Goal: Task Accomplishment & Management: Manage account settings

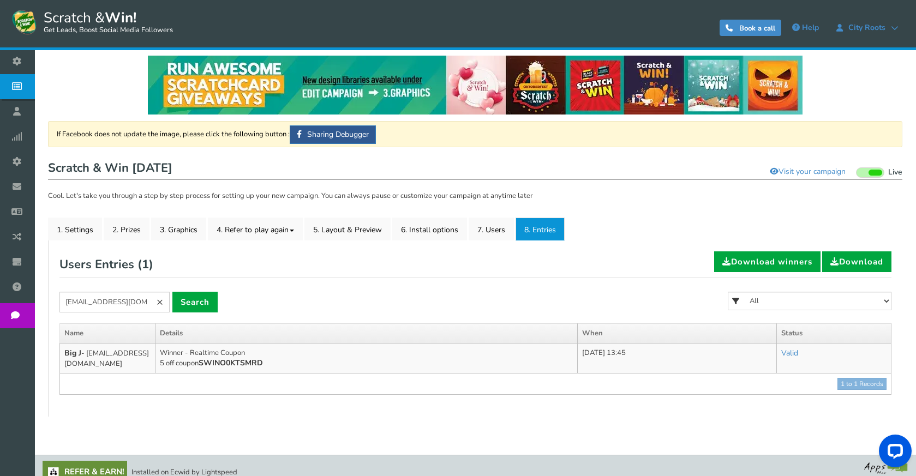
click at [164, 300] on link "×" at bounding box center [160, 302] width 20 height 21
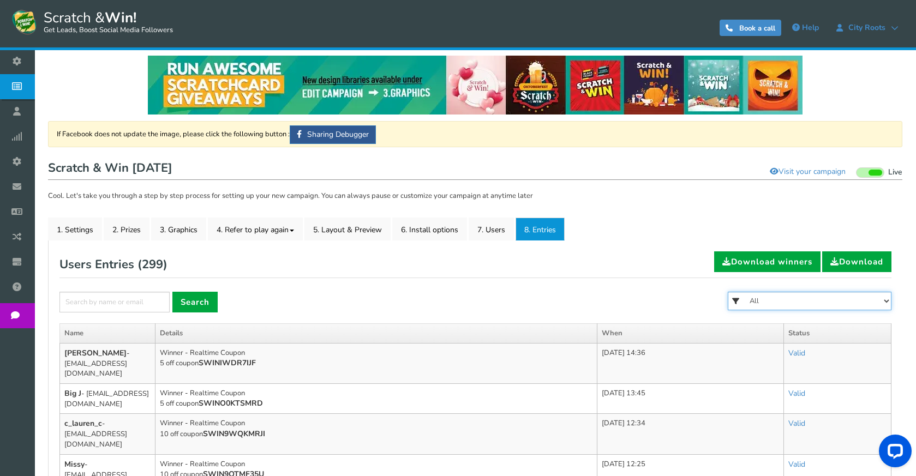
click at [778, 300] on select "All FREE 500 POINTS [DATE] GOODIE BAG FREE 28 GRAMS OF SMALLS FLOWER FREE 7 GRA…" at bounding box center [810, 301] width 164 height 19
select select "86485"
click at [728, 292] on select "All FREE 500 POINTS [DATE] GOODIE BAG FREE 28 GRAMS OF SMALLS FLOWER FREE 7 GRA…" at bounding box center [810, 301] width 164 height 19
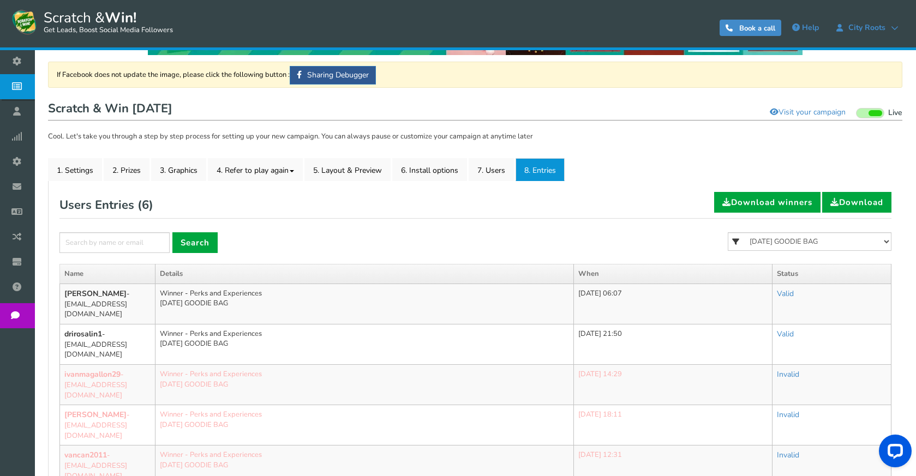
scroll to position [169, 0]
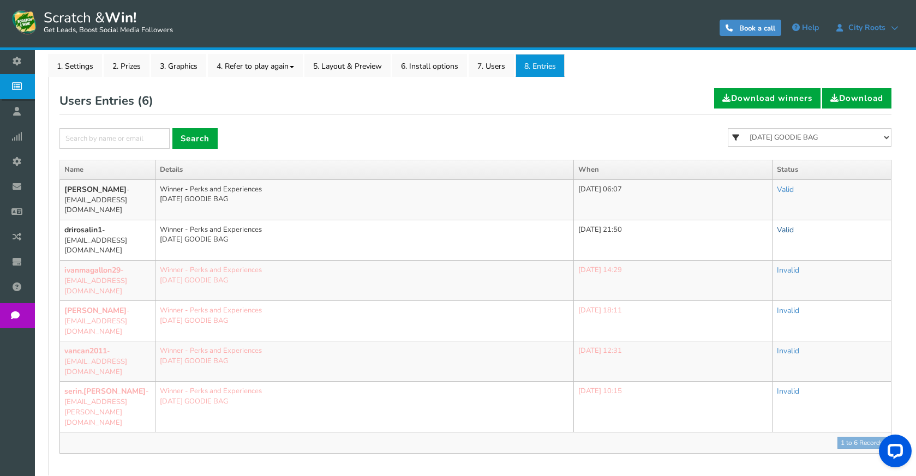
click at [794, 227] on link "Valid" at bounding box center [785, 230] width 17 height 10
click at [794, 232] on link "Valid" at bounding box center [785, 230] width 17 height 10
click at [750, 274] on link "Invalid" at bounding box center [746, 278] width 109 height 21
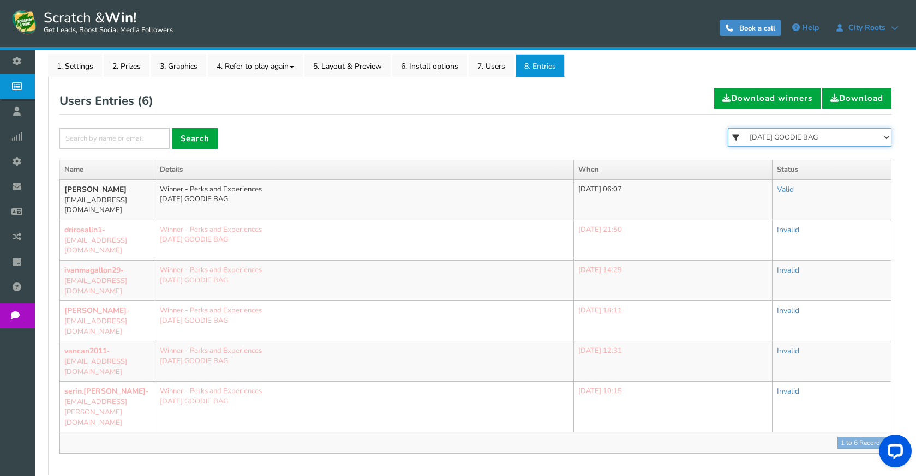
click at [842, 136] on select "All FREE 500 POINTS [DATE] GOODIE BAG FREE 28 GRAMS OF SMALLS FLOWER FREE 7 GRA…" at bounding box center [810, 137] width 164 height 19
select select "86484"
click at [728, 128] on select "All FREE 500 POINTS [DATE] GOODIE BAG FREE 28 GRAMS OF SMALLS FLOWER FREE 7 GRA…" at bounding box center [810, 137] width 164 height 19
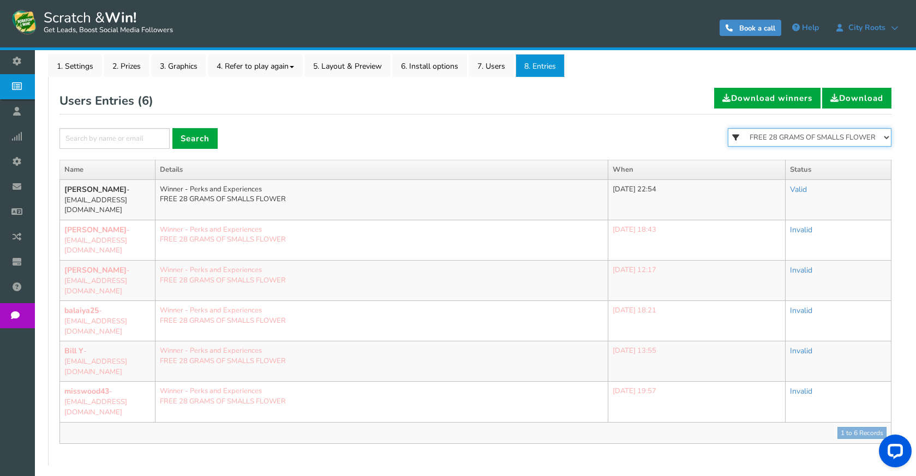
click at [807, 140] on select "All FREE 500 POINTS [DATE] GOODIE BAG FREE 28 GRAMS OF SMALLS FLOWER FREE 7 GRA…" at bounding box center [810, 137] width 164 height 19
select select "86483"
click at [728, 128] on select "All FREE 500 POINTS [DATE] GOODIE BAG FREE 28 GRAMS OF SMALLS FLOWER FREE 7 GRA…" at bounding box center [810, 137] width 164 height 19
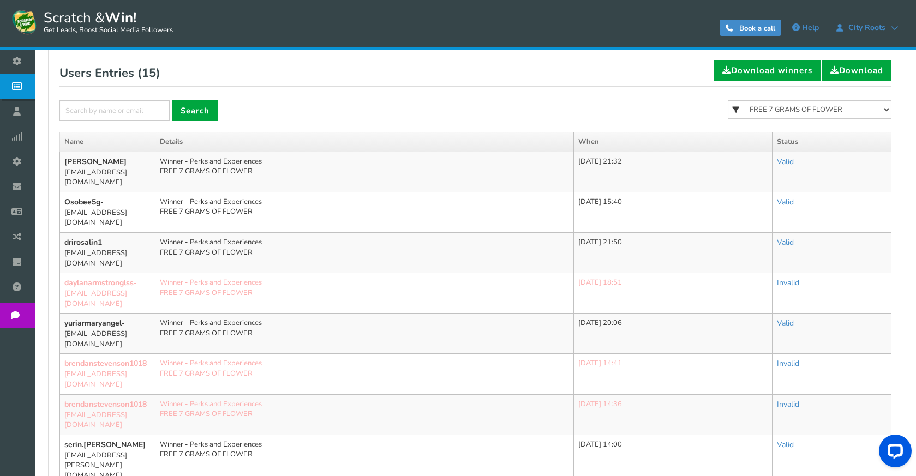
scroll to position [224, 0]
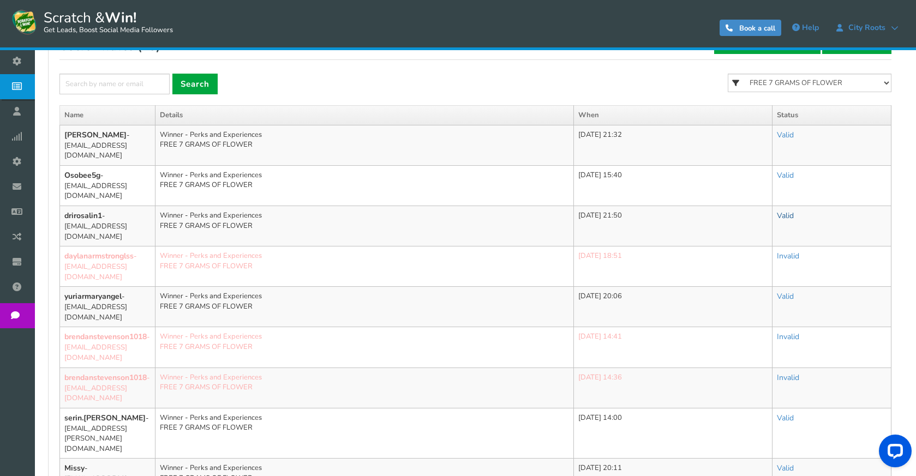
click at [794, 211] on link "Valid" at bounding box center [785, 216] width 17 height 10
click at [799, 206] on td "Valid Valid Invalid" at bounding box center [831, 226] width 119 height 40
click at [794, 211] on link "Valid" at bounding box center [785, 216] width 17 height 10
click at [789, 254] on link "Invalid" at bounding box center [746, 264] width 109 height 21
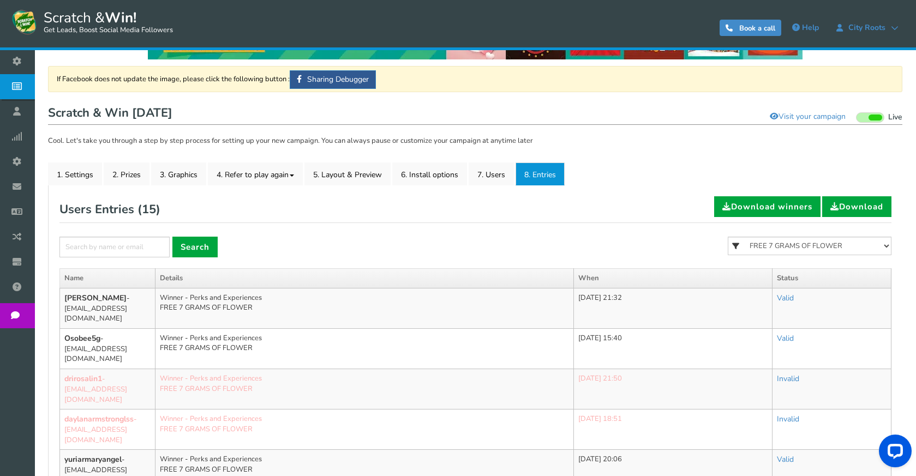
scroll to position [33, 0]
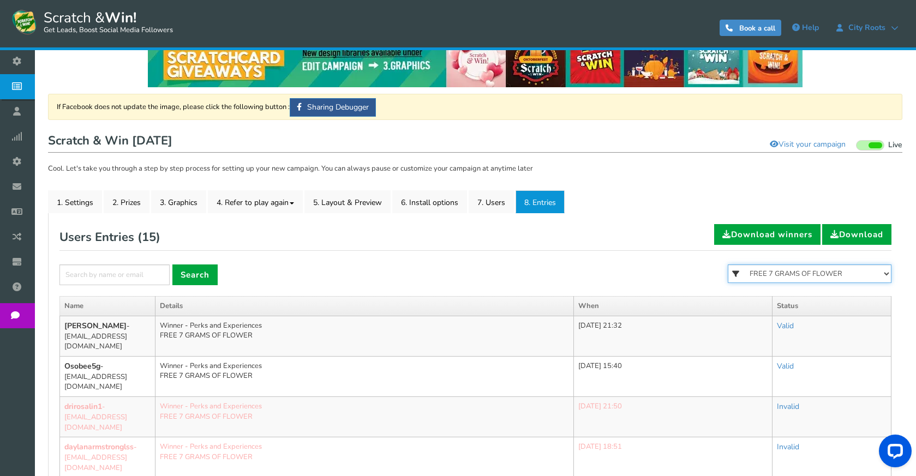
click at [811, 265] on select "All FREE 500 POINTS [DATE] GOODIE BAG FREE 28 GRAMS OF SMALLS FLOWER FREE 7 GRA…" at bounding box center [810, 274] width 164 height 19
select select "86482"
click at [728, 265] on select "All FREE 500 POINTS [DATE] GOODIE BAG FREE 28 GRAMS OF SMALLS FLOWER FREE 7 GRA…" at bounding box center [810, 274] width 164 height 19
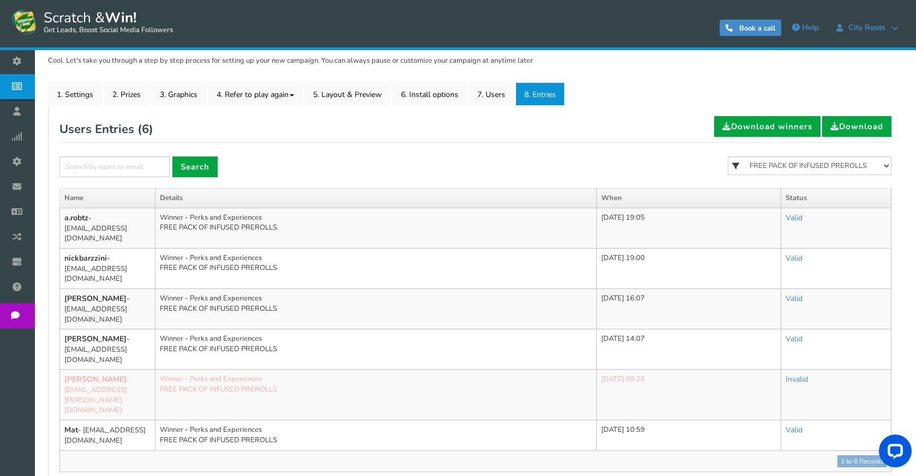
scroll to position [142, 0]
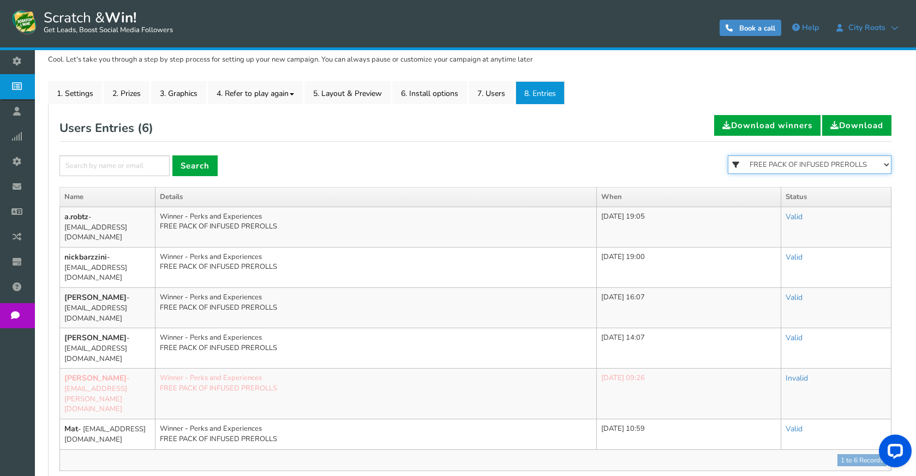
click at [807, 171] on select "All FREE 500 POINTS [DATE] GOODIE BAG FREE 28 GRAMS OF SMALLS FLOWER FREE 7 GRA…" at bounding box center [810, 164] width 164 height 19
select select "86481"
click at [728, 155] on select "All FREE 500 POINTS [DATE] GOODIE BAG FREE 28 GRAMS OF SMALLS FLOWER FREE 7 GRA…" at bounding box center [810, 164] width 164 height 19
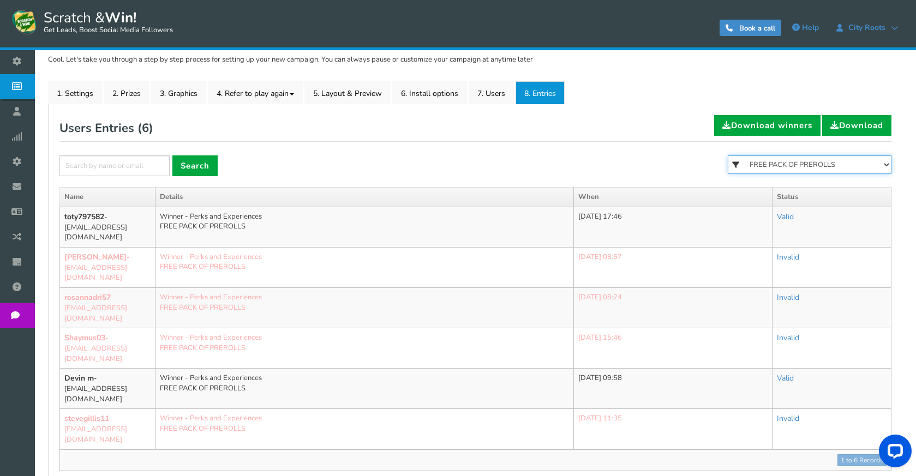
click at [800, 160] on select "All FREE 500 POINTS [DATE] GOODIE BAG FREE 28 GRAMS OF SMALLS FLOWER FREE 7 GRA…" at bounding box center [810, 164] width 164 height 19
select select
click at [728, 155] on select "All FREE 500 POINTS [DATE] GOODIE BAG FREE 28 GRAMS OF SMALLS FLOWER FREE 7 GRA…" at bounding box center [810, 164] width 164 height 19
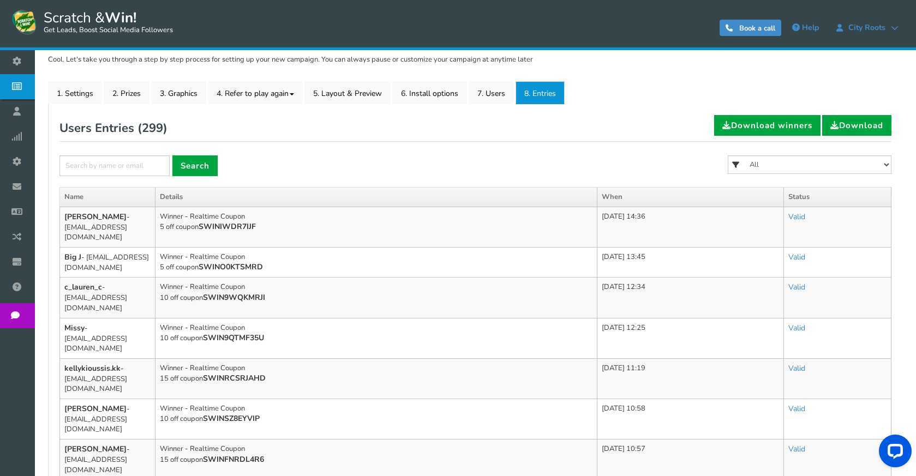
click at [539, 141] on div "Users Entries ( 299 ) Download winners Download" at bounding box center [475, 128] width 832 height 27
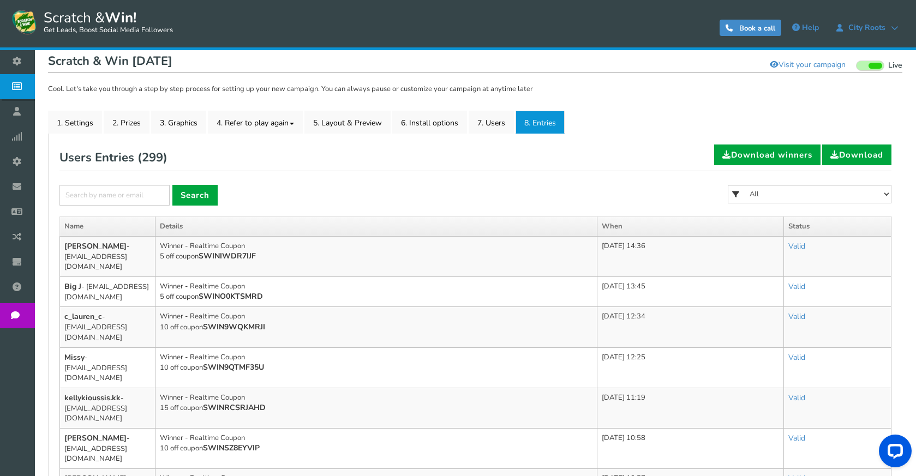
scroll to position [87, 0]
